Goal: Information Seeking & Learning: Learn about a topic

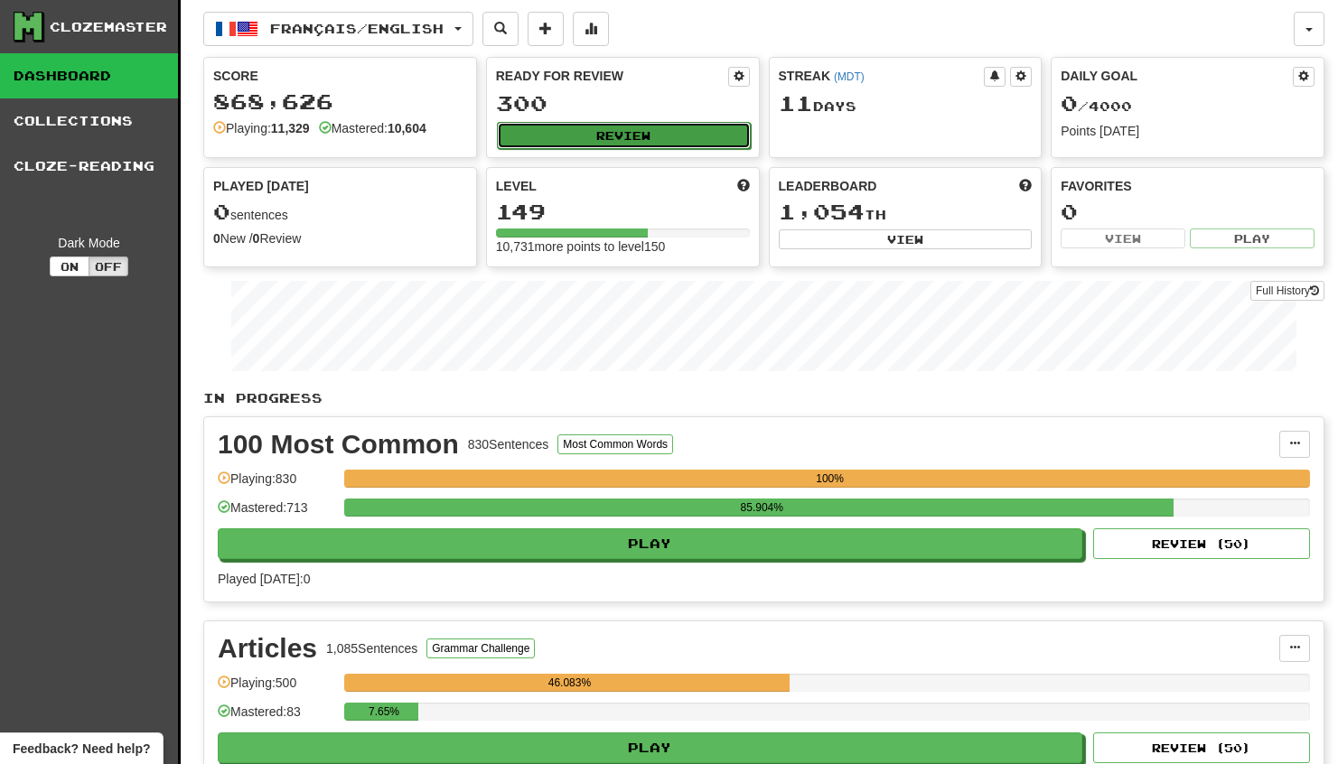
click at [673, 142] on button "Review" at bounding box center [624, 135] width 254 height 27
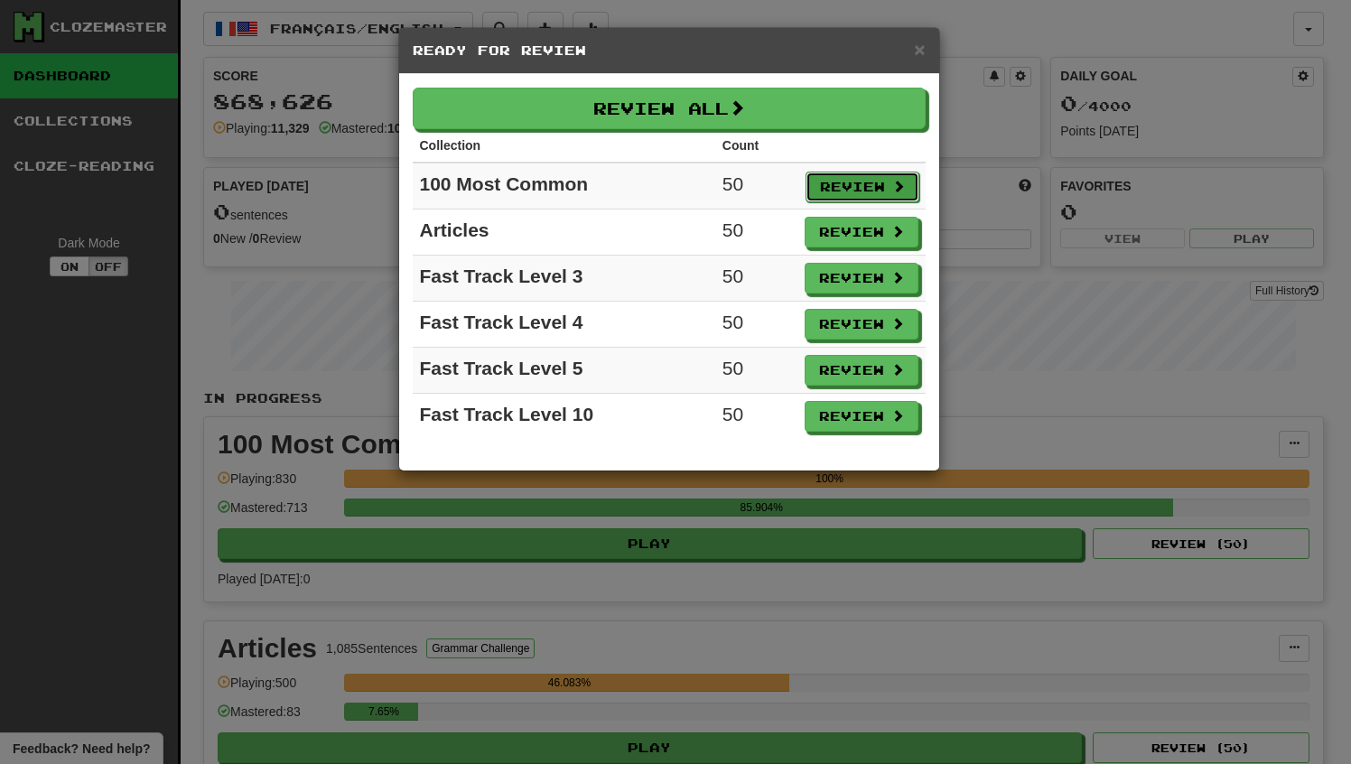
click at [839, 179] on button "Review" at bounding box center [863, 187] width 114 height 31
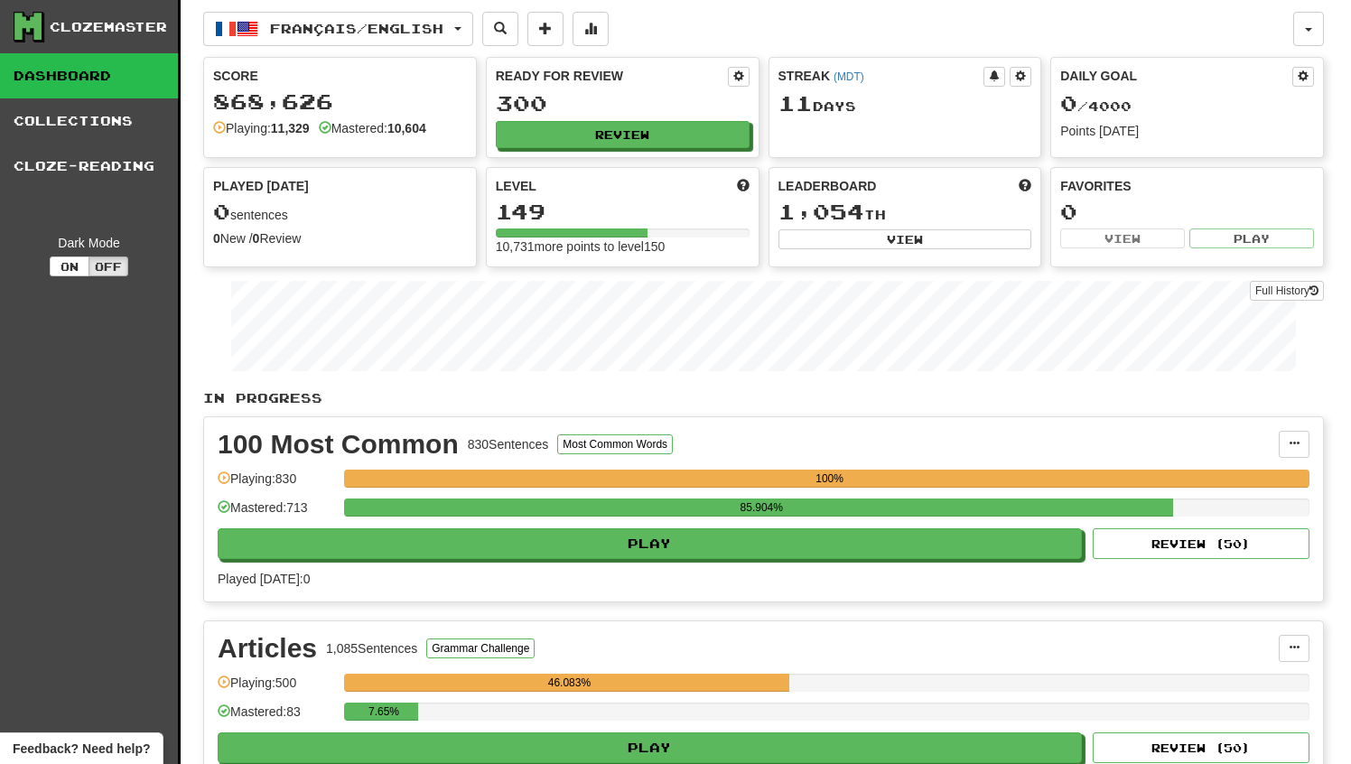
select select "**"
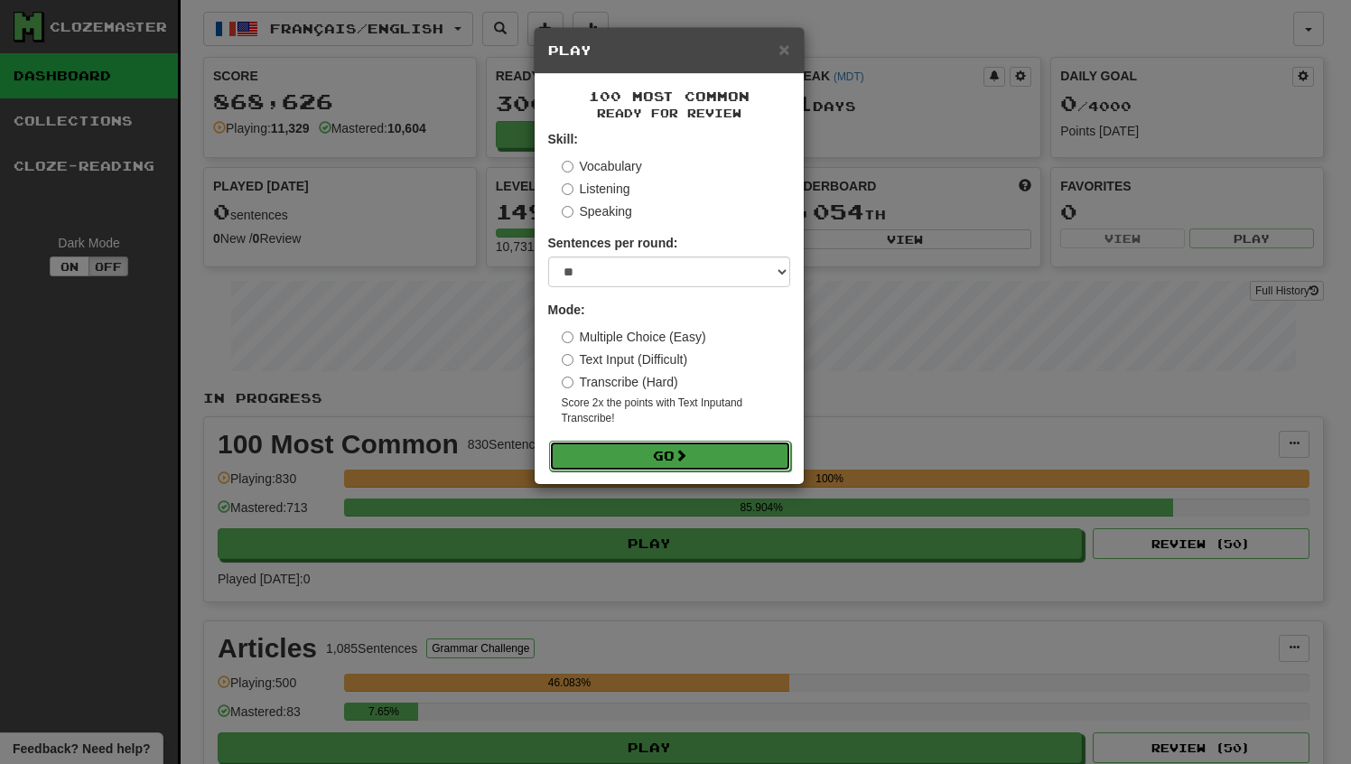
click at [681, 444] on button "Go" at bounding box center [670, 456] width 242 height 31
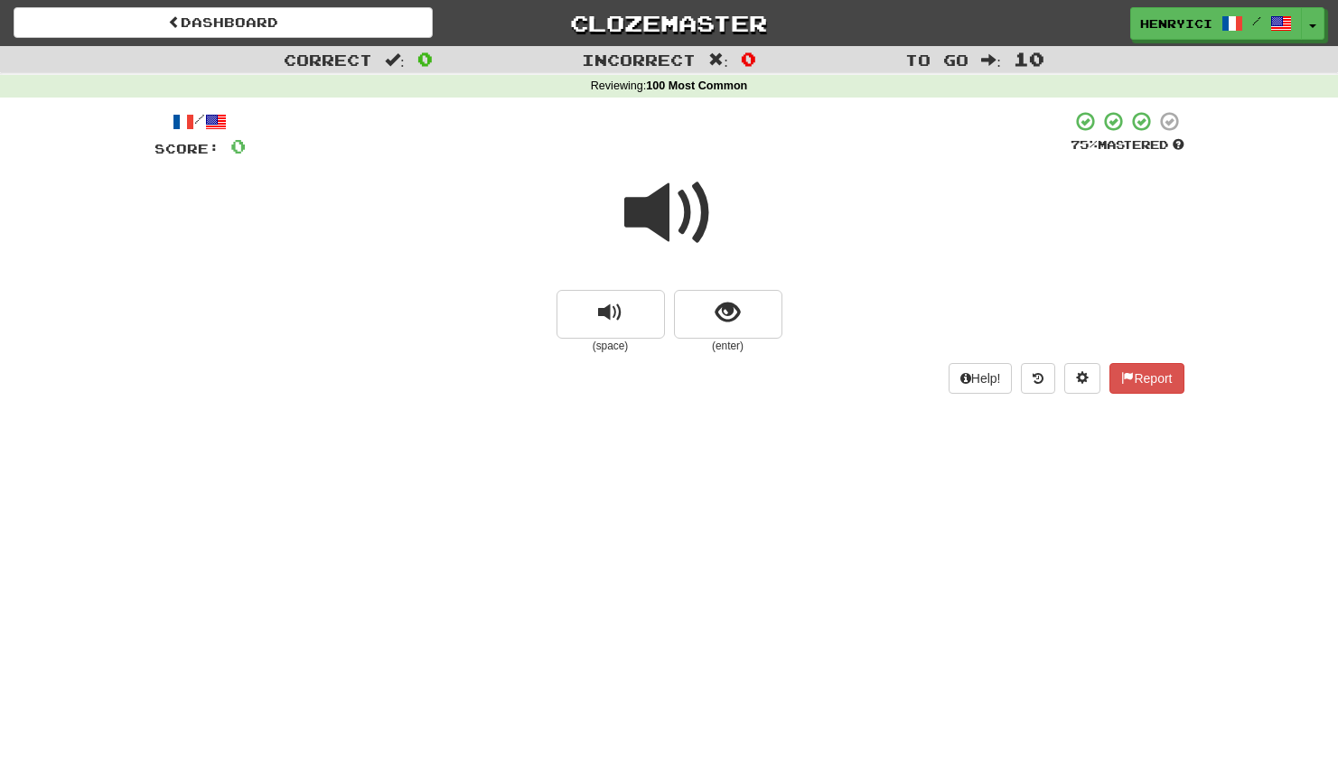
click at [668, 212] on span at bounding box center [669, 213] width 90 height 90
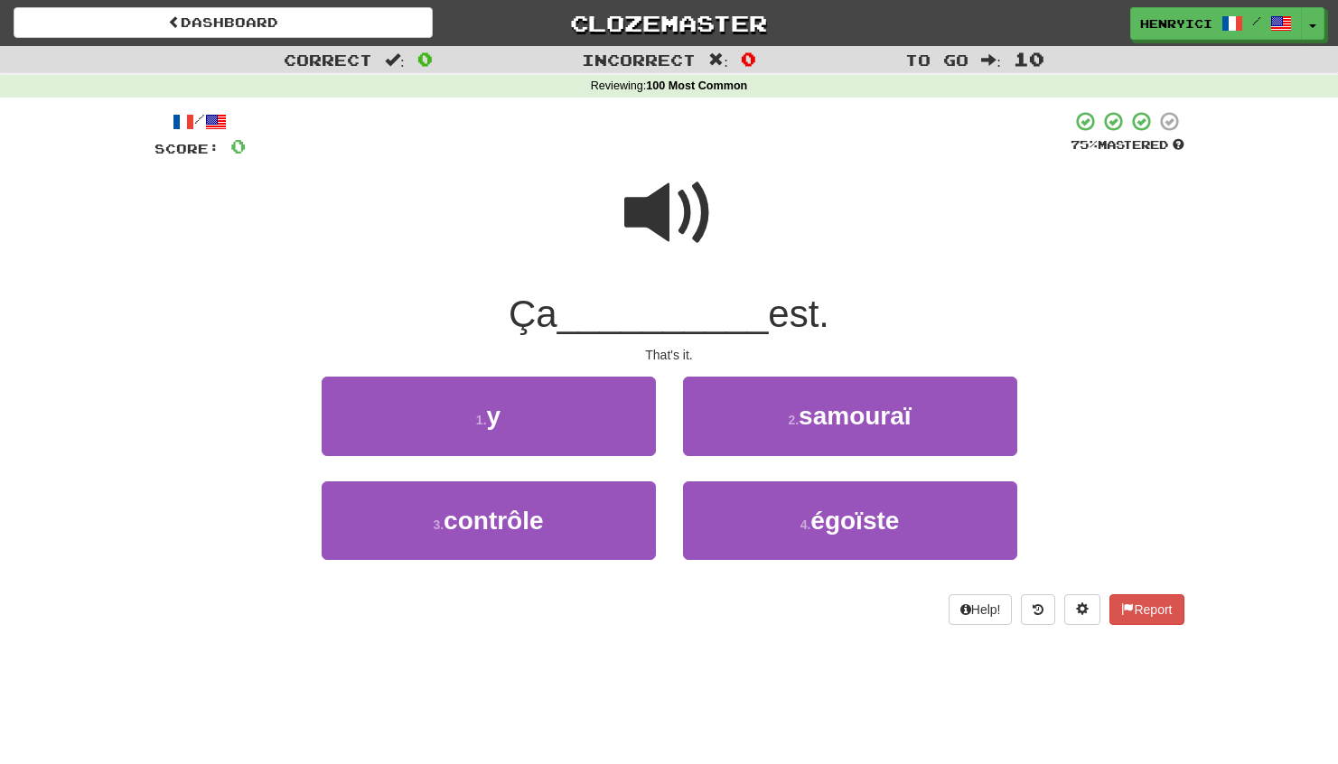
click at [668, 211] on span at bounding box center [669, 213] width 90 height 90
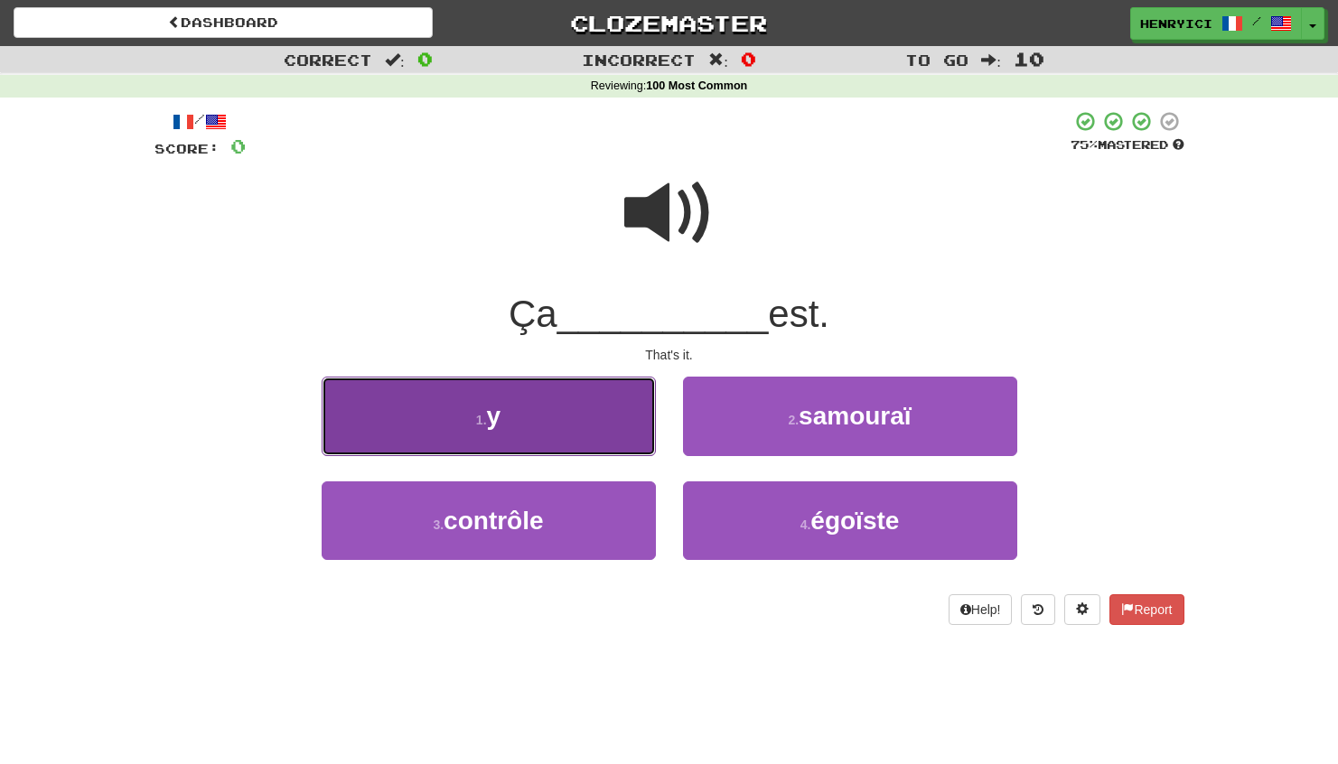
click at [562, 443] on button "1 . y" at bounding box center [489, 416] width 334 height 79
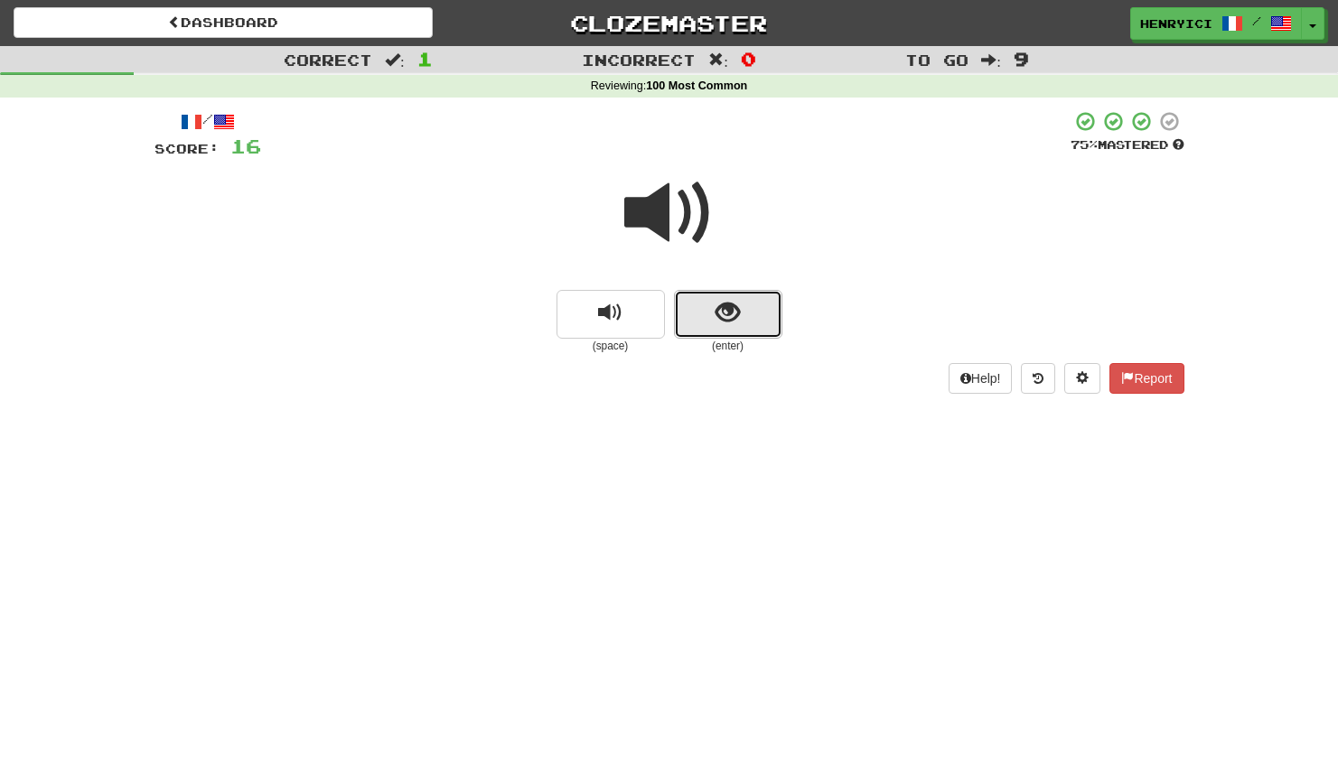
click at [716, 310] on span "show sentence" at bounding box center [727, 313] width 24 height 24
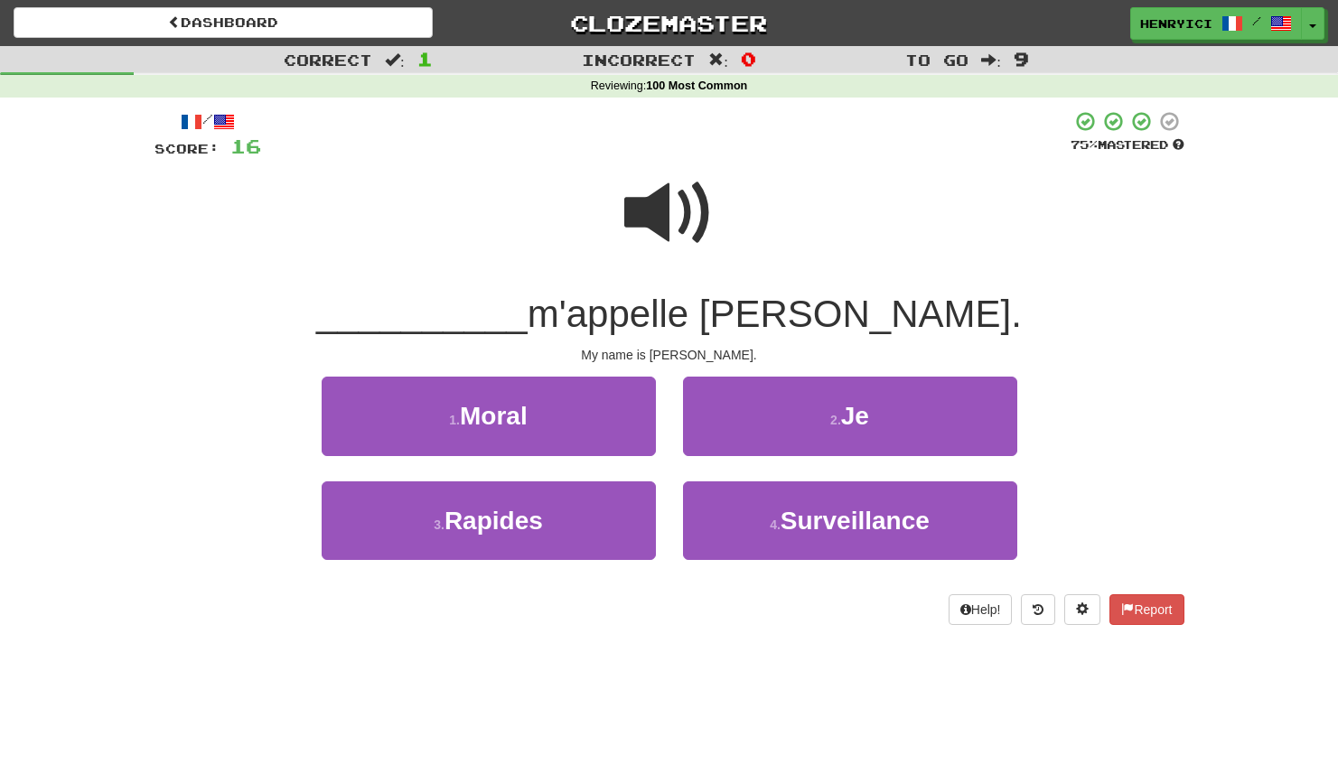
click at [667, 229] on span at bounding box center [669, 213] width 90 height 90
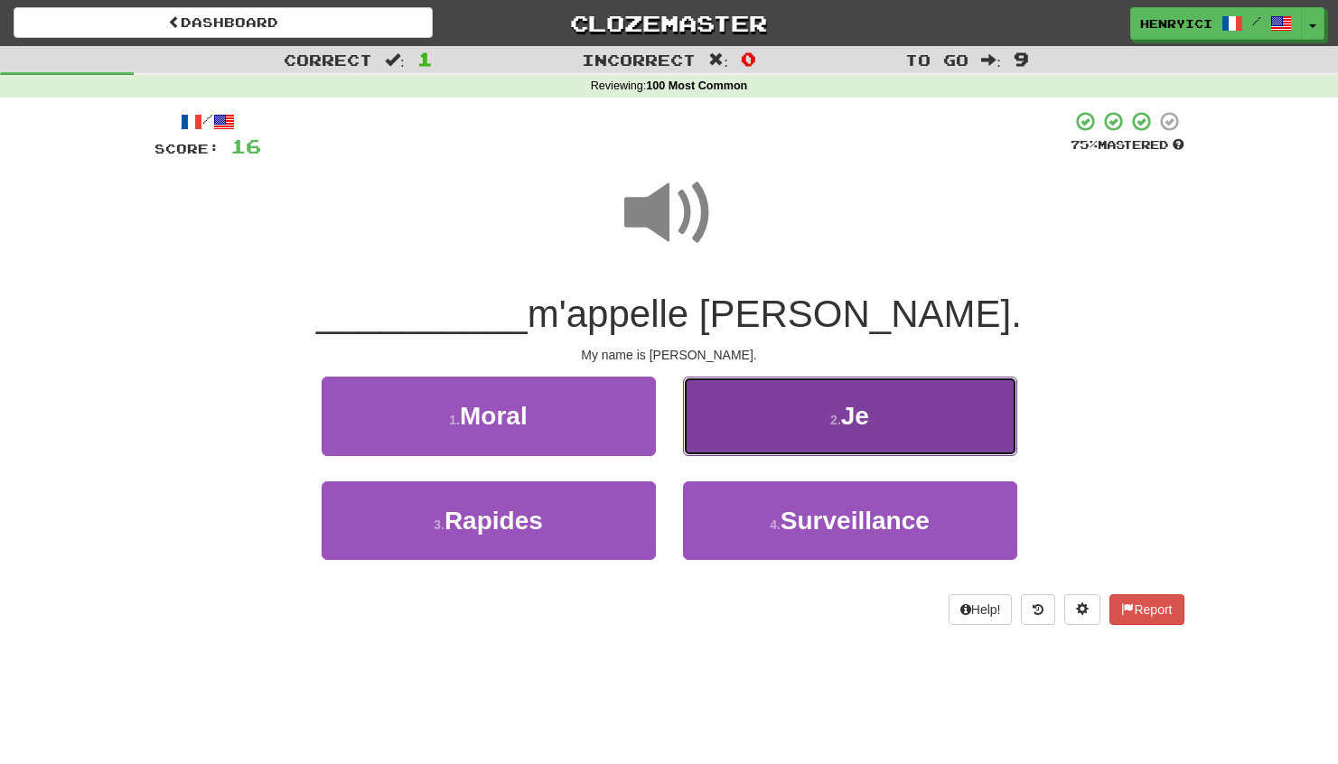
click at [781, 420] on button "2 . Je" at bounding box center [850, 416] width 334 height 79
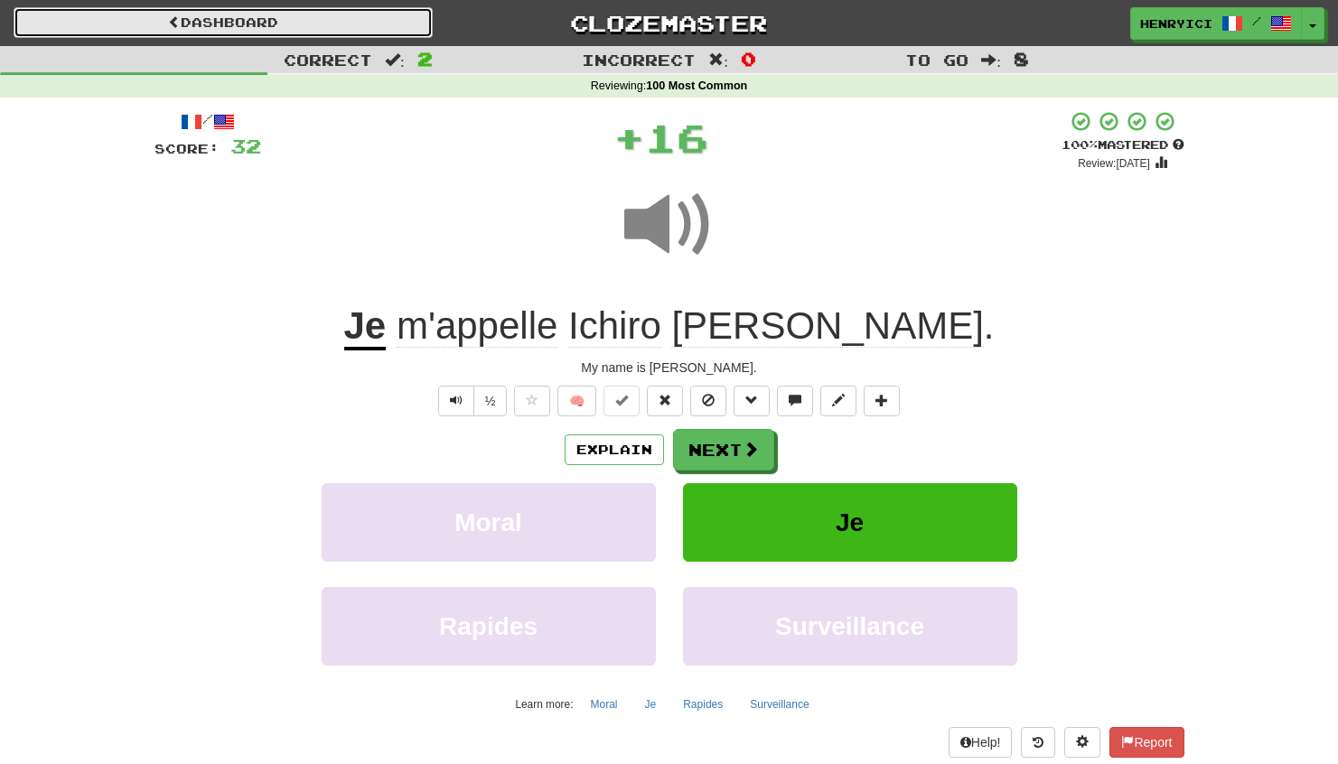
click at [309, 19] on link "Dashboard" at bounding box center [223, 22] width 419 height 31
